Goal: Register for event/course

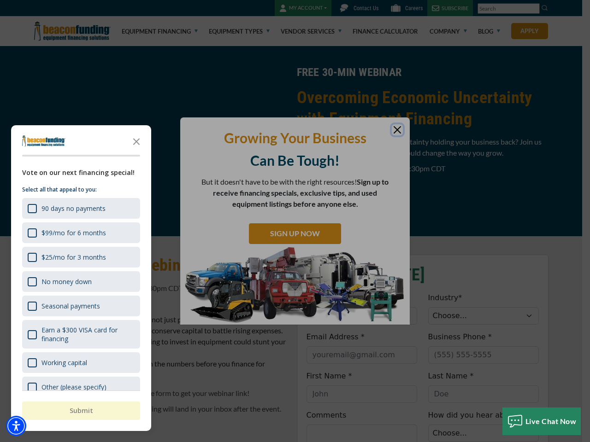
click at [295, 221] on div "button" at bounding box center [295, 221] width 590 height 442
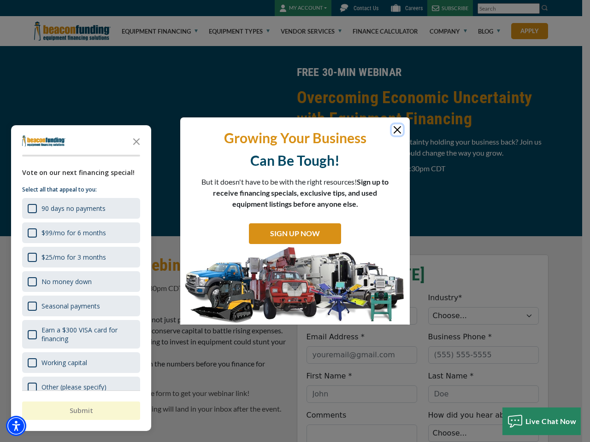
click at [16, 426] on img "Accessibility Menu" at bounding box center [16, 426] width 20 height 20
click at [295, 221] on body "Skip to main content Enable accessibility for low vision Open the accessibility…" at bounding box center [295, 221] width 590 height 442
click at [136, 141] on body "Skip to main content Enable accessibility for low vision Open the accessibility…" at bounding box center [295, 221] width 590 height 442
click at [80, 208] on body "Skip to main content Enable accessibility for low vision Open the accessibility…" at bounding box center [295, 221] width 590 height 442
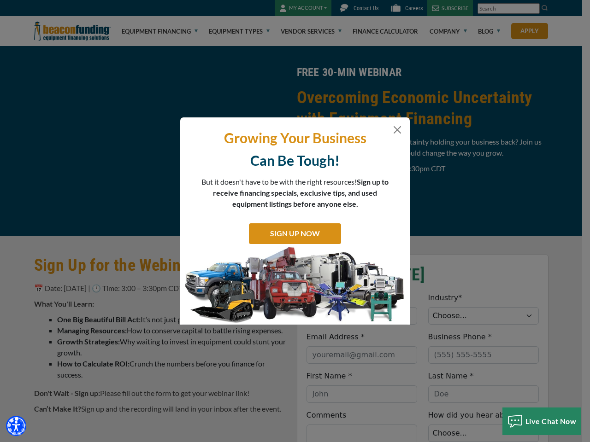
click at [80, 233] on body "Skip to main content Enable accessibility for low vision Open the accessibility…" at bounding box center [295, 221] width 590 height 442
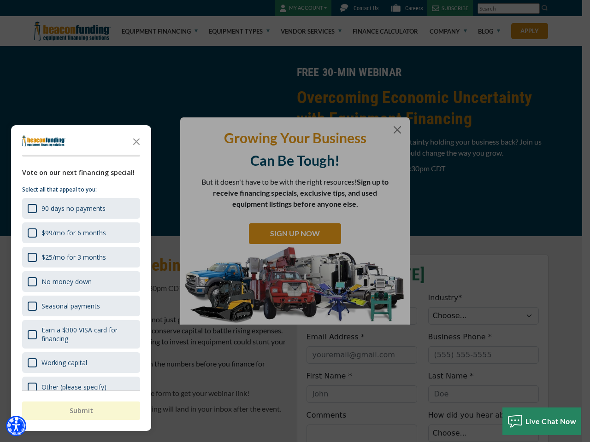
click at [80, 257] on body "Skip to main content Enable accessibility for low vision Open the accessibility…" at bounding box center [295, 221] width 590 height 442
click at [80, 282] on body "Skip to main content Enable accessibility for low vision Open the accessibility…" at bounding box center [295, 221] width 590 height 442
